Goal: Task Accomplishment & Management: Use online tool/utility

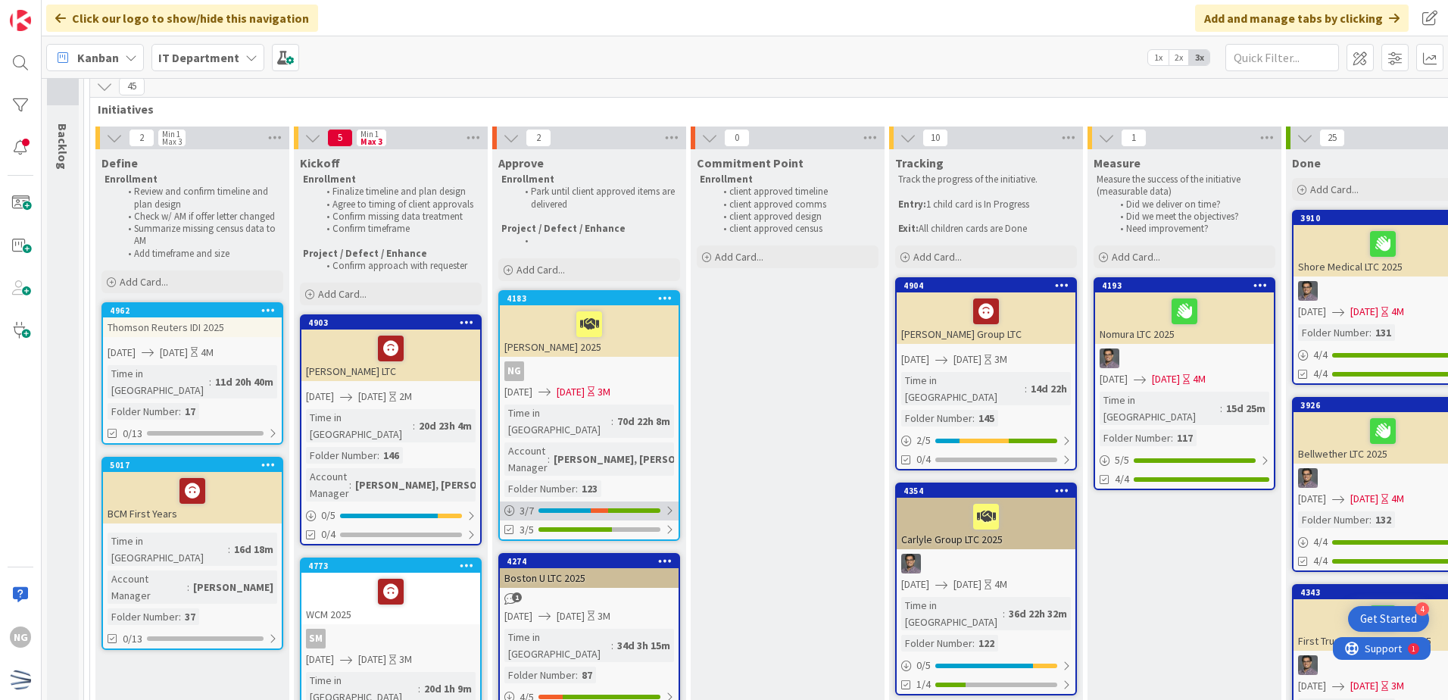
scroll to position [151, 0]
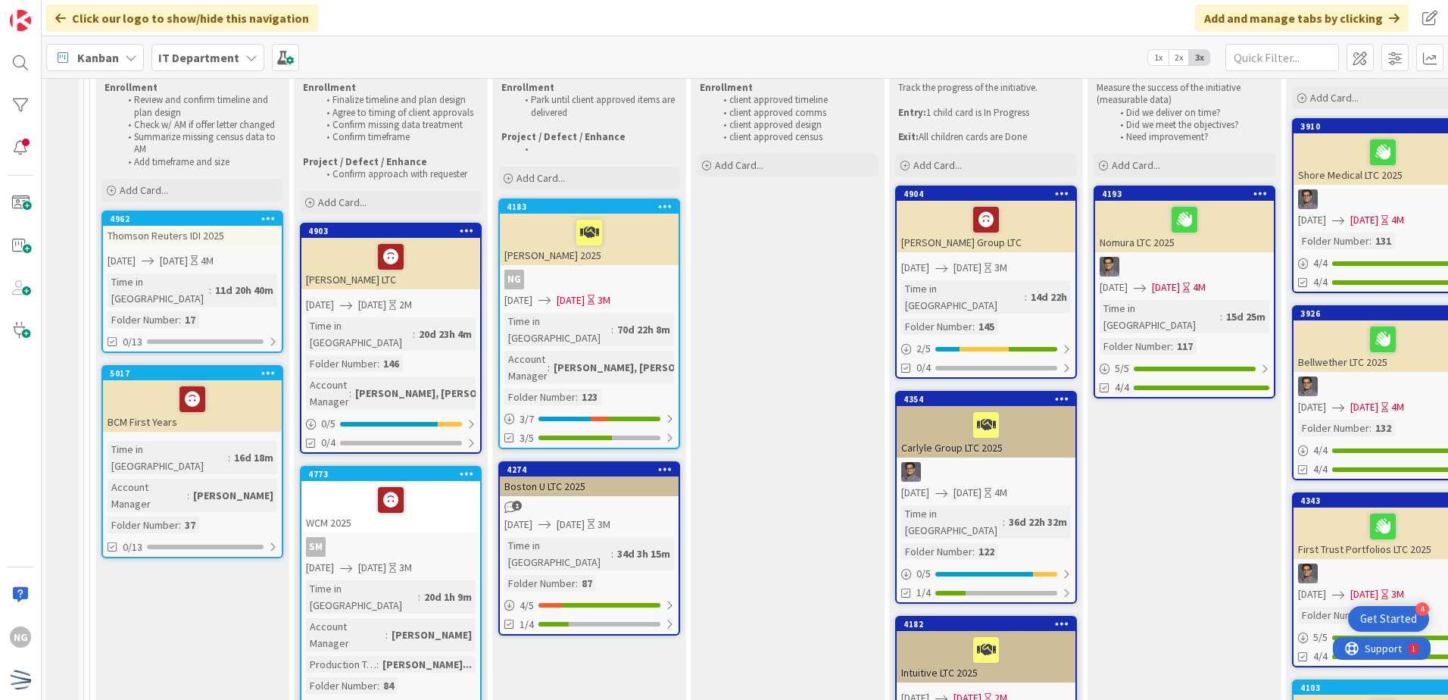
click at [273, 270] on link "4962 Thomson Reuters IDI 2025 [DATE] [DATE] 4M Time in [GEOGRAPHIC_DATA] : 11d …" at bounding box center [192, 282] width 182 height 142
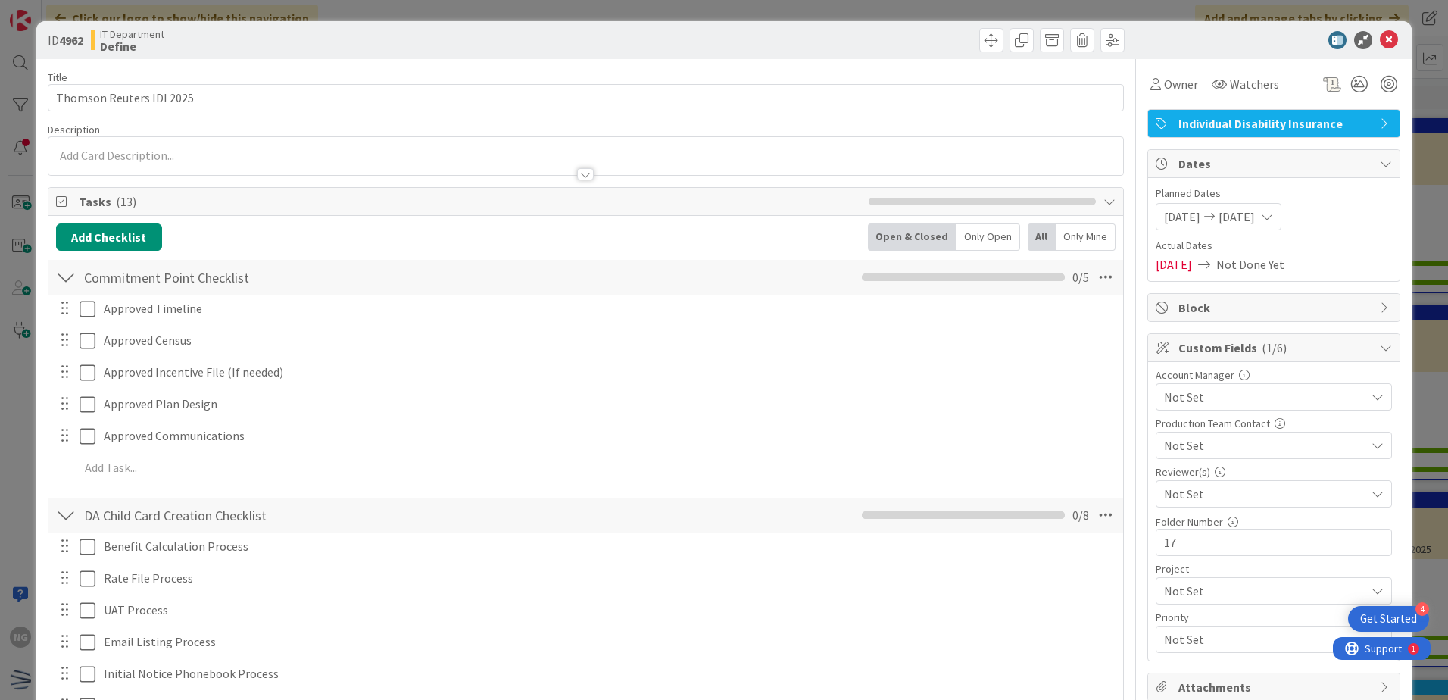
click at [1240, 401] on span "Not Set" at bounding box center [1264, 397] width 201 height 18
click at [1176, 85] on span "Owner" at bounding box center [1181, 84] width 34 height 18
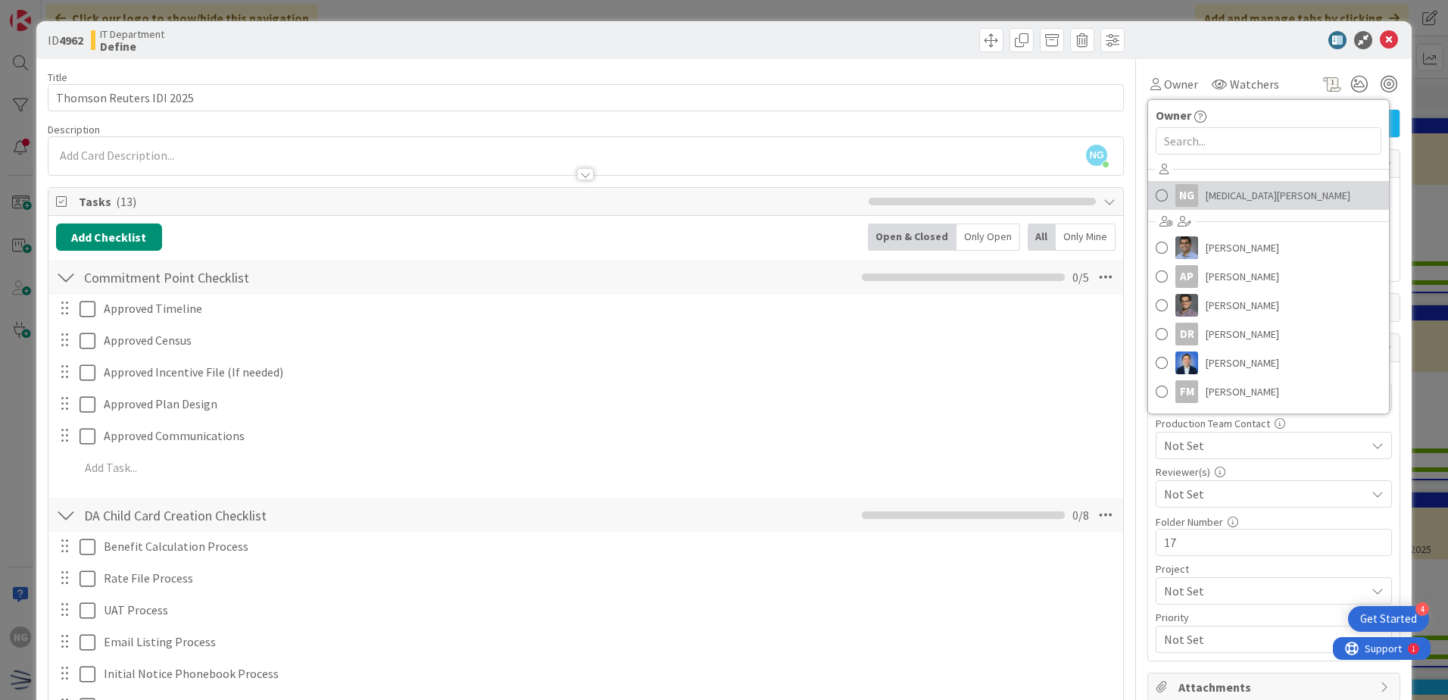
click at [1155, 198] on span at bounding box center [1161, 195] width 12 height 23
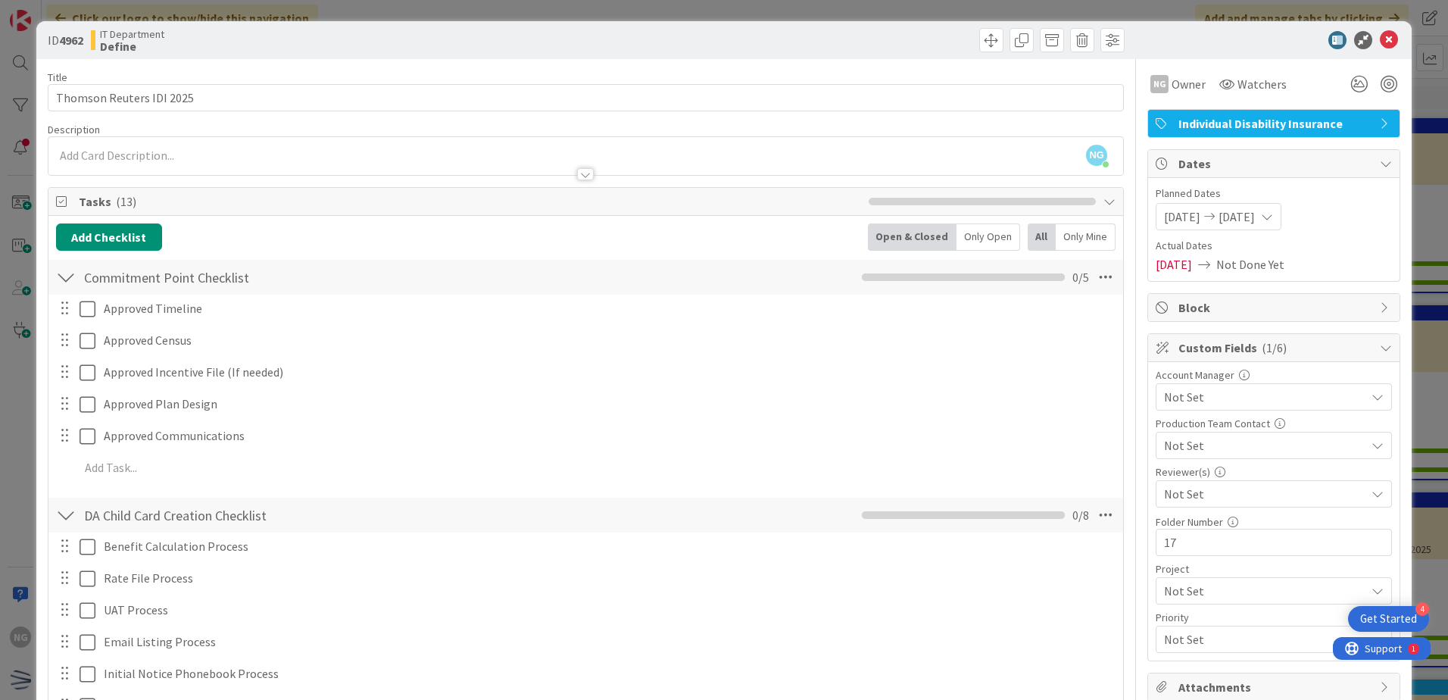
click at [1201, 406] on div "Not Set" at bounding box center [1273, 396] width 236 height 27
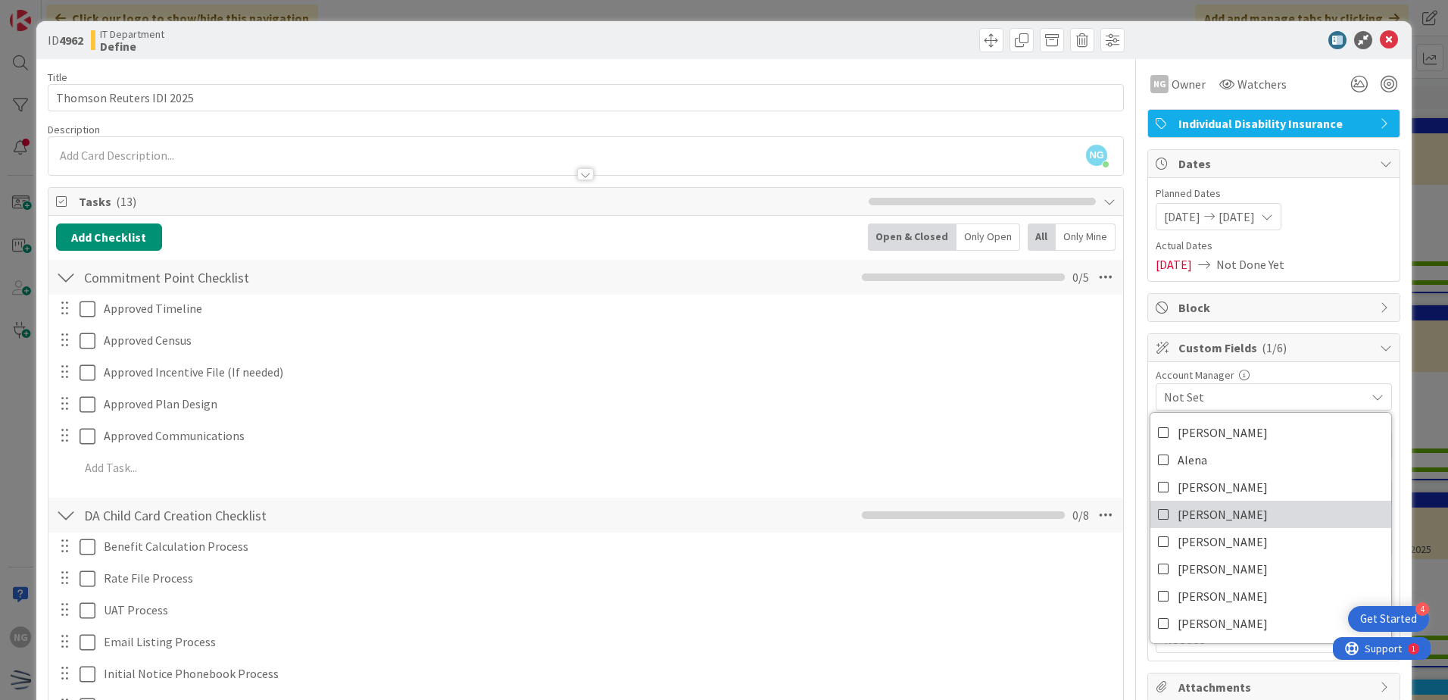
click at [1209, 515] on link "[PERSON_NAME]" at bounding box center [1270, 514] width 241 height 27
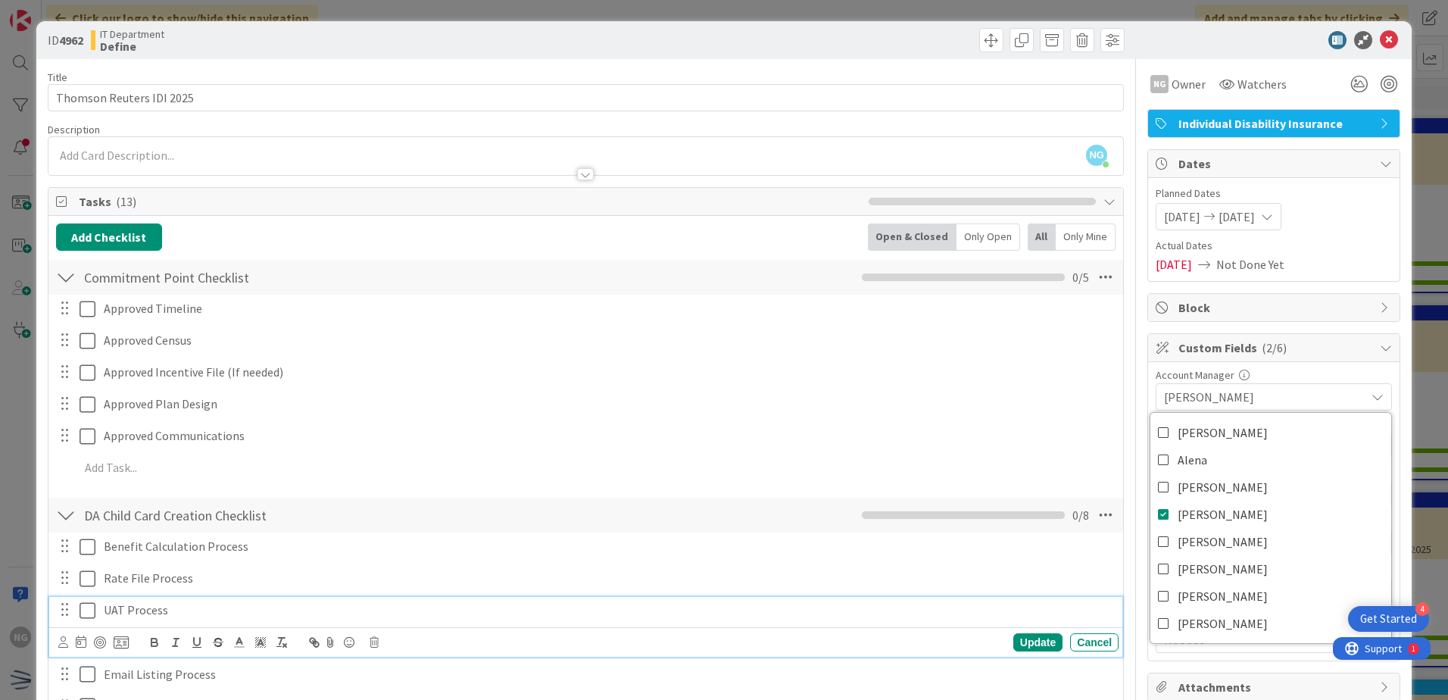
click at [1069, 597] on div "UAT Process" at bounding box center [608, 610] width 1021 height 27
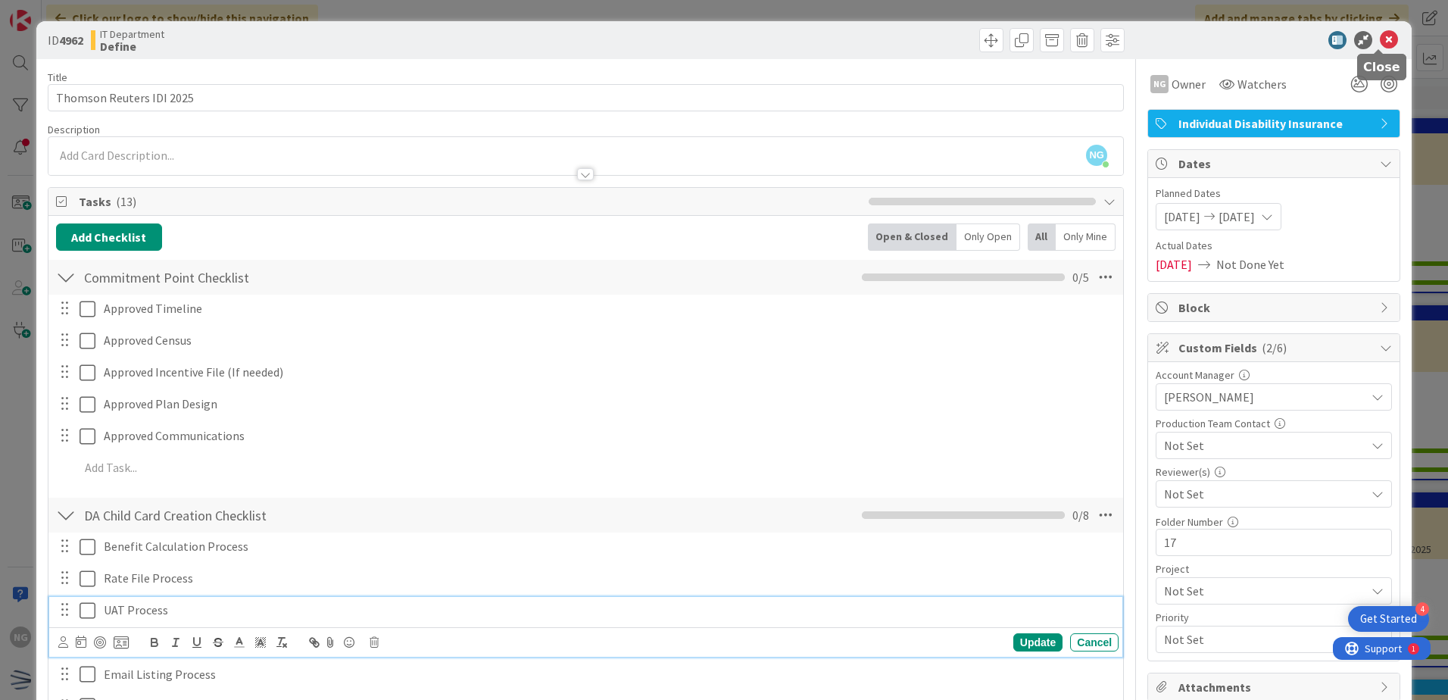
click at [1385, 44] on icon at bounding box center [1389, 40] width 18 height 18
